Goal: Task Accomplishment & Management: Use online tool/utility

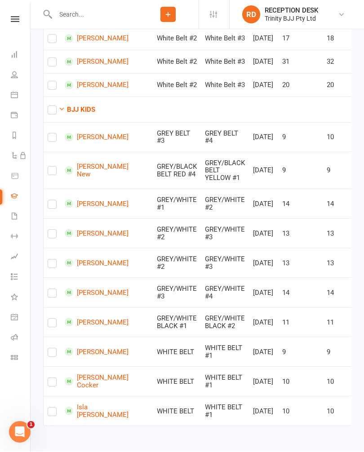
scroll to position [374, 0]
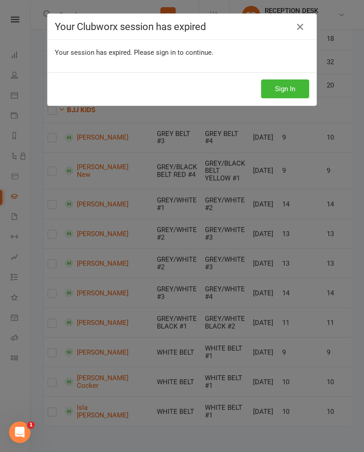
click at [301, 97] on button "Sign In" at bounding box center [285, 89] width 48 height 19
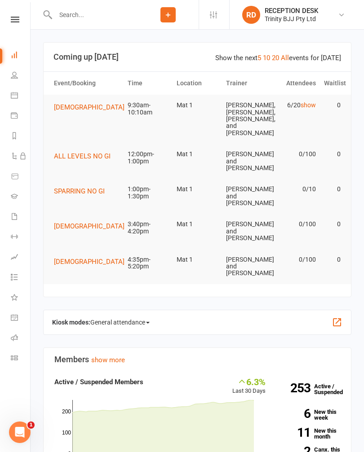
click at [16, 15] on nav "Clubworx Dashboard People Calendar Payments Reports Automations Product Sales G…" at bounding box center [15, 228] width 31 height 452
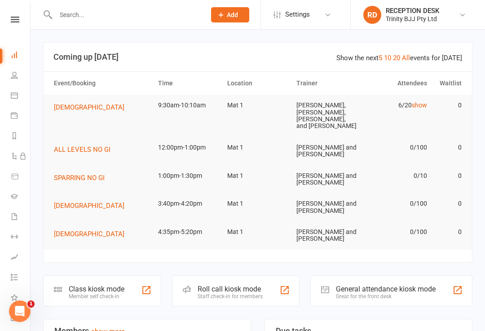
click at [149, 285] on div at bounding box center [146, 290] width 11 height 11
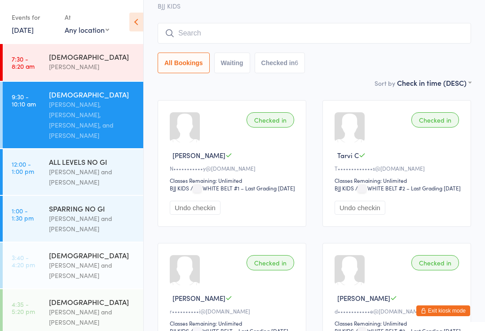
scroll to position [57, 0]
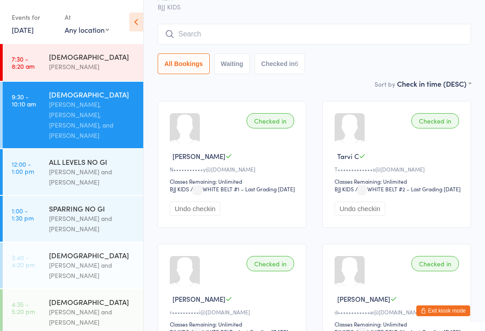
click at [267, 34] on input "search" at bounding box center [315, 34] width 314 height 21
click at [270, 28] on input "search" at bounding box center [315, 34] width 314 height 21
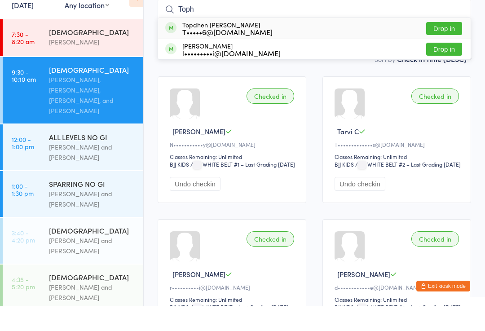
type input "Toph"
click at [444, 47] on button "Drop in" at bounding box center [444, 53] width 36 height 13
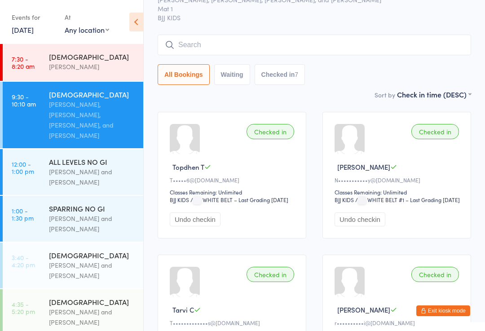
scroll to position [0, 0]
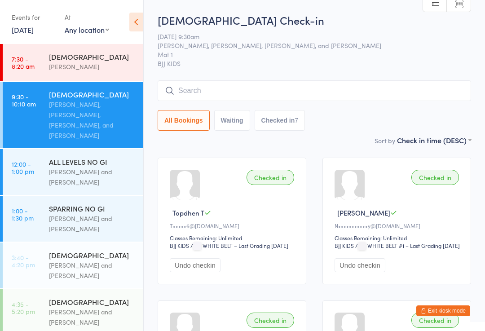
click at [221, 86] on input "search" at bounding box center [315, 90] width 314 height 21
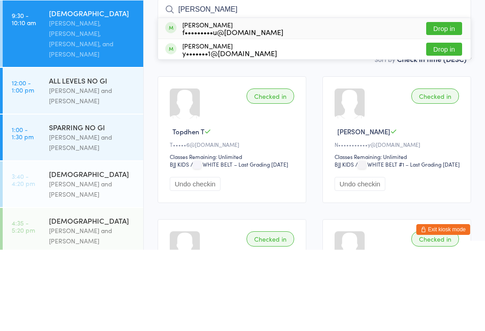
type input "[PERSON_NAME]"
click at [447, 124] on button "Drop in" at bounding box center [444, 130] width 36 height 13
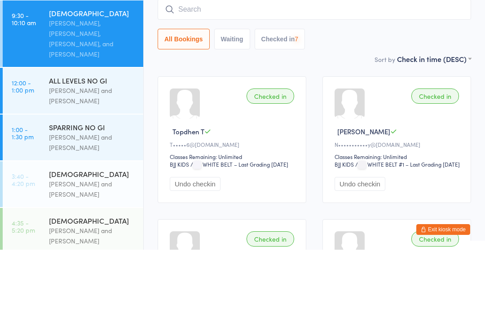
click at [234, 80] on input "search" at bounding box center [315, 90] width 314 height 21
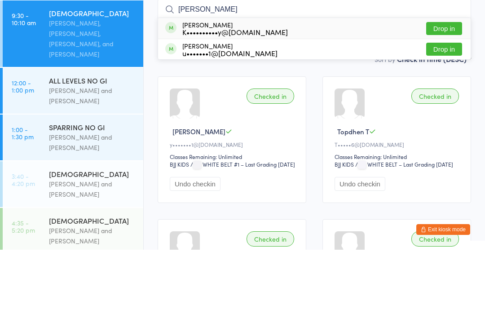
type input "[PERSON_NAME]"
click at [451, 103] on button "Drop in" at bounding box center [444, 109] width 36 height 13
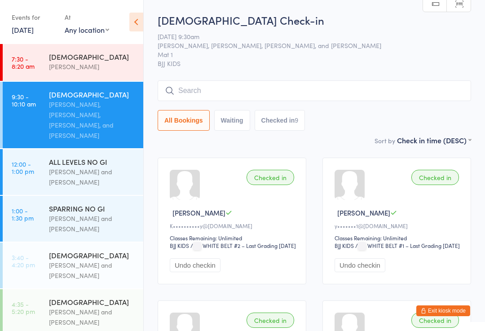
click at [384, 77] on div "[DEMOGRAPHIC_DATA] Check-in [DATE] 9:30am [PERSON_NAME], [PERSON_NAME], [PERSON…" at bounding box center [315, 74] width 314 height 123
click at [404, 83] on input "search" at bounding box center [315, 90] width 314 height 21
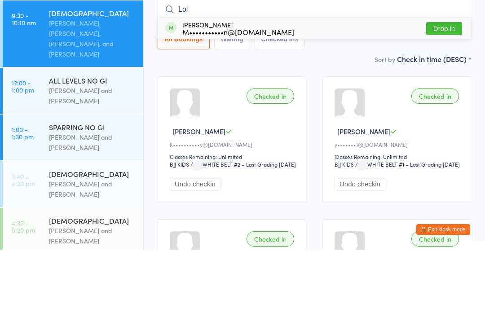
type input "Lol"
click at [447, 103] on button "Drop in" at bounding box center [444, 109] width 36 height 13
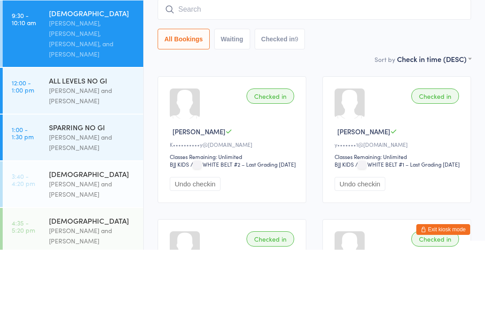
scroll to position [81, 0]
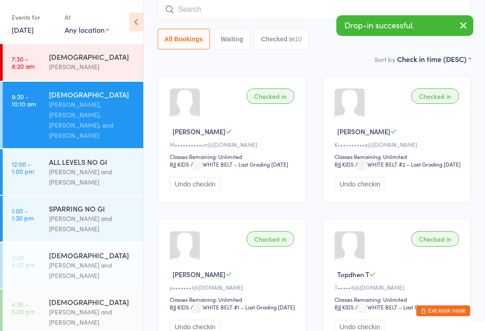
click at [447, 314] on button "Exit kiosk mode" at bounding box center [443, 310] width 54 height 11
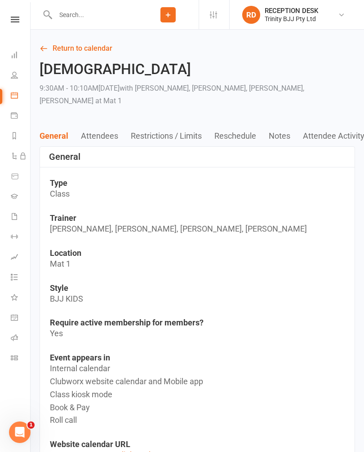
click at [13, 195] on icon at bounding box center [14, 196] width 7 height 7
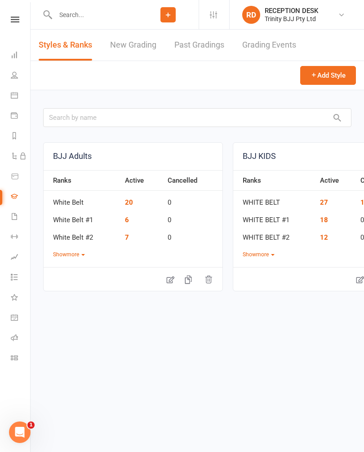
click at [136, 51] on link "New Grading" at bounding box center [133, 45] width 46 height 31
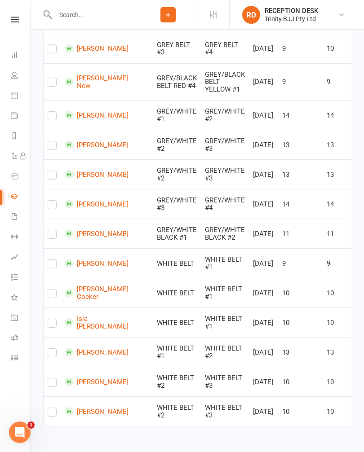
scroll to position [661, 0]
